Goal: Transaction & Acquisition: Purchase product/service

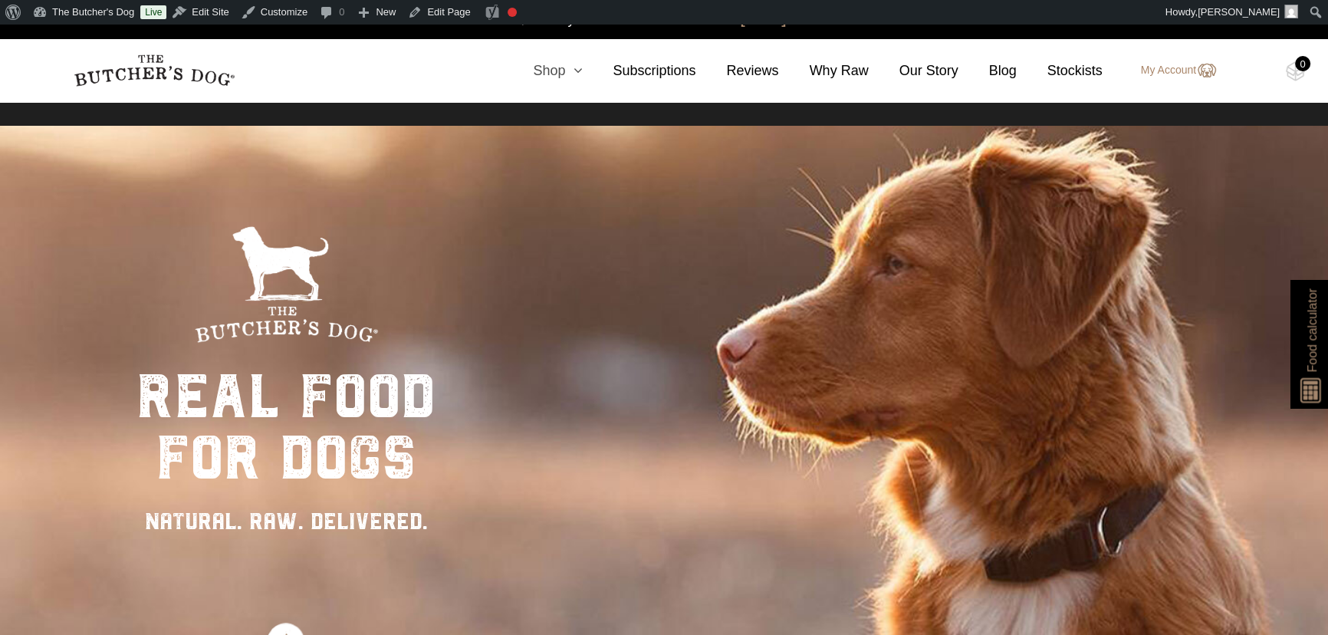
click at [552, 70] on link "Shop" at bounding box center [542, 71] width 80 height 21
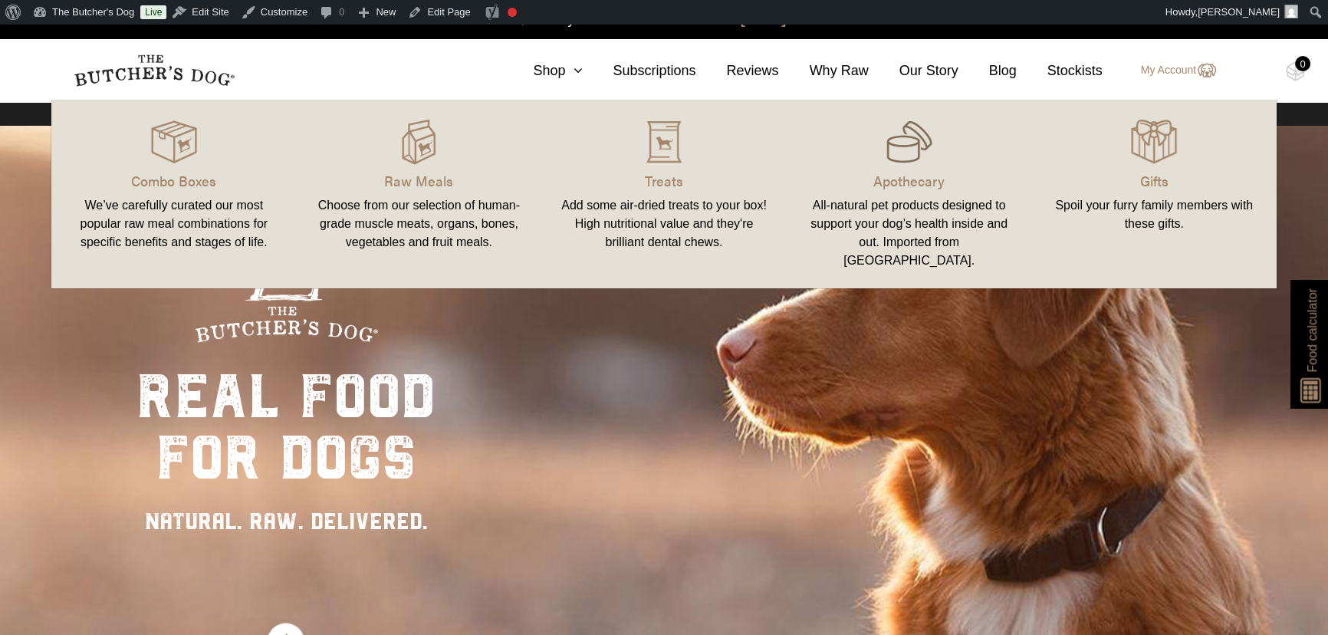
click at [906, 150] on img at bounding box center [910, 142] width 46 height 46
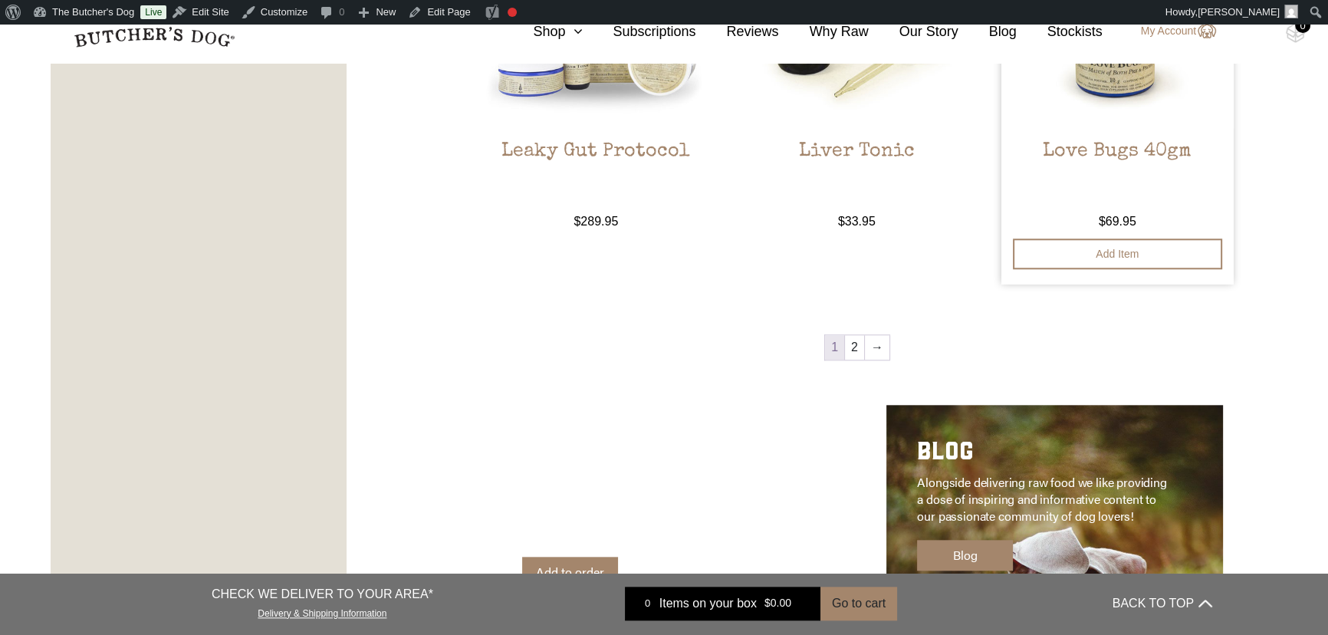
scroll to position [1812, 0]
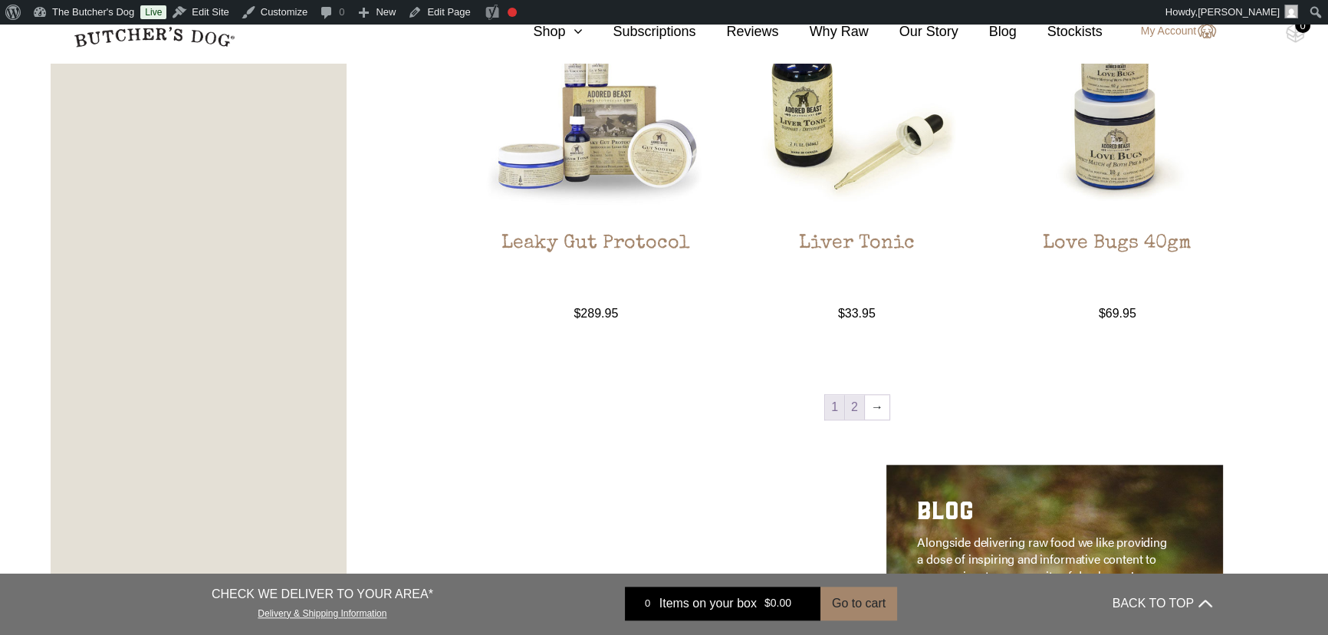
click at [854, 406] on link "2" at bounding box center [854, 407] width 19 height 25
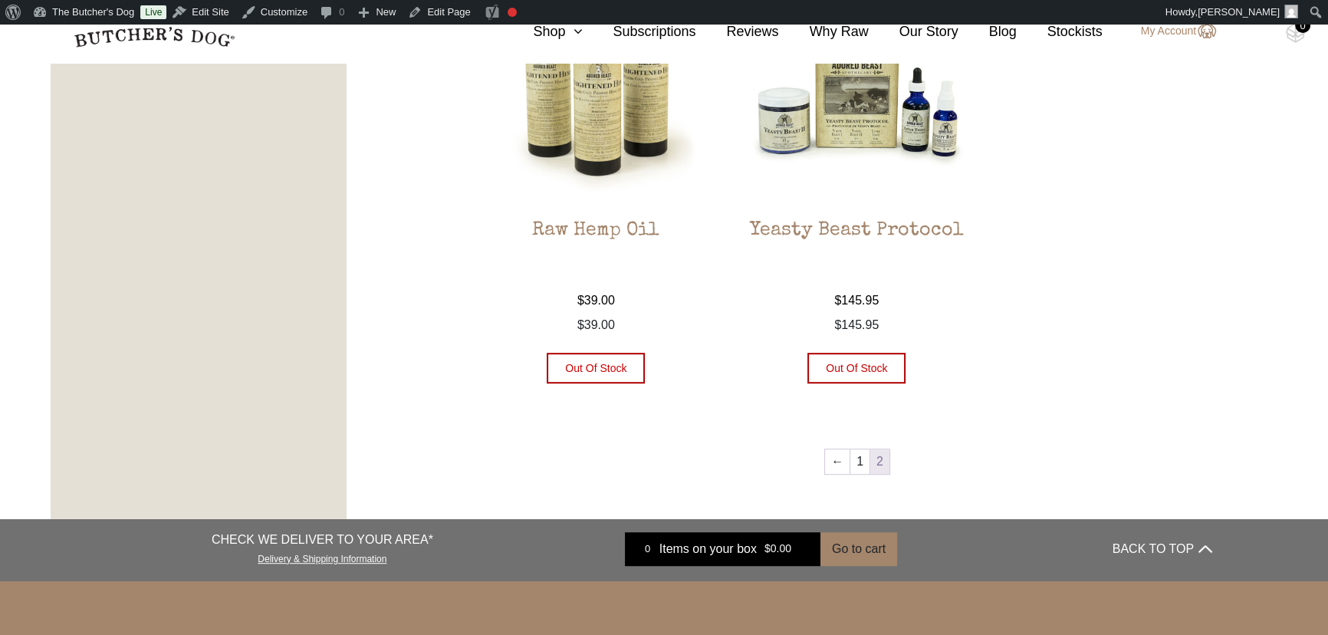
scroll to position [1068, 0]
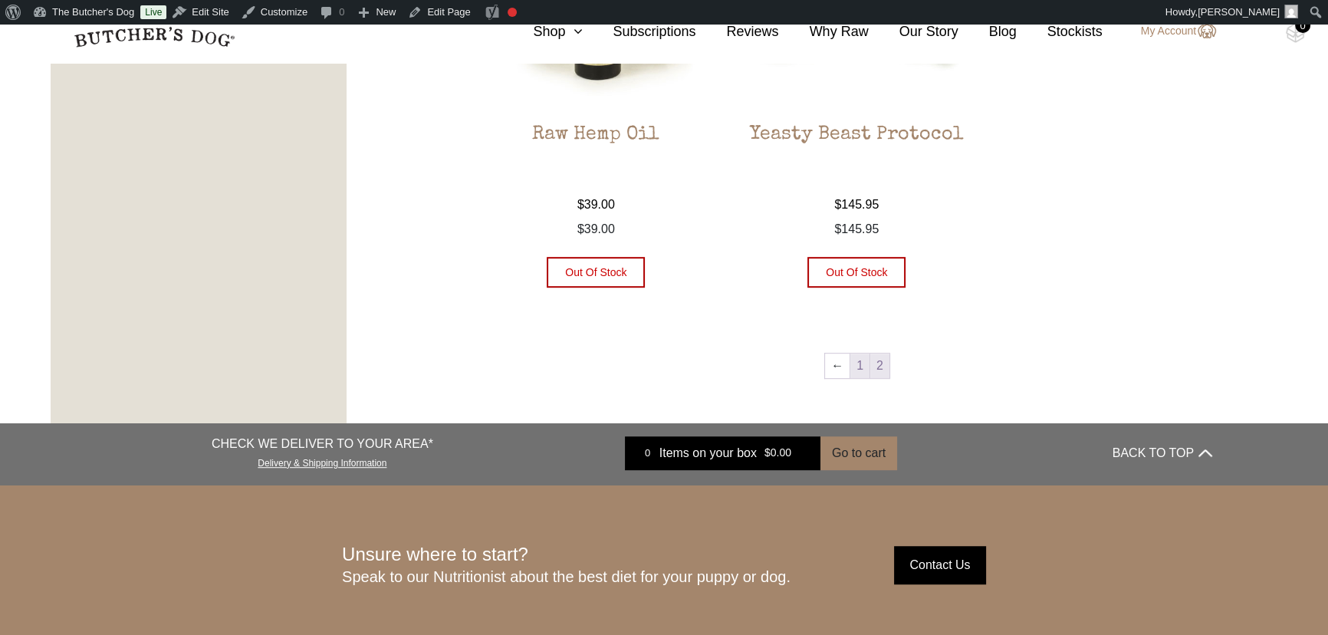
click at [857, 364] on link "1" at bounding box center [860, 366] width 19 height 25
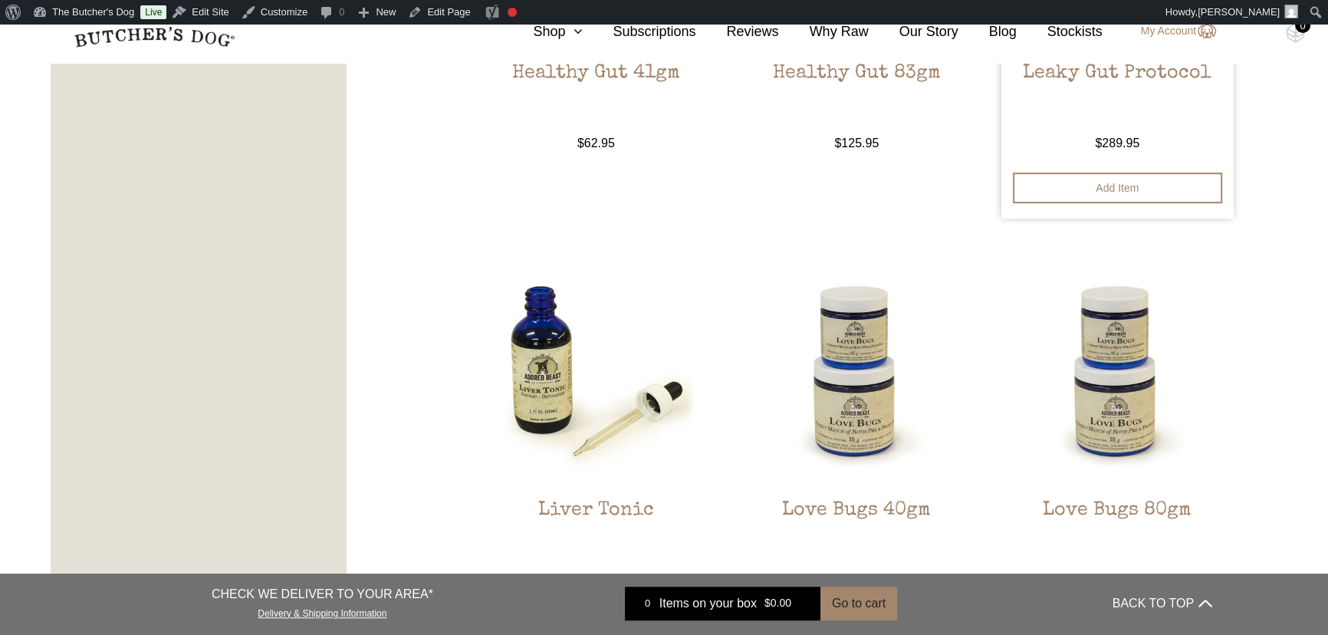
scroll to position [1137, 0]
